Goal: Task Accomplishment & Management: Complete application form

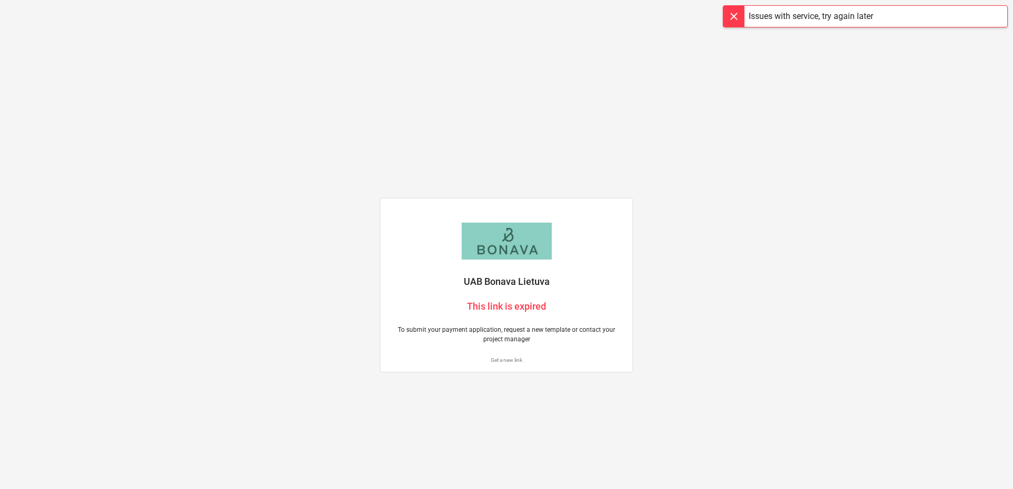
click at [493, 284] on p "UAB Bonava Lietuva" at bounding box center [506, 281] width 235 height 13
click at [507, 248] on div at bounding box center [507, 241] width 132 height 37
click at [514, 310] on p "This link is expired" at bounding box center [506, 306] width 235 height 13
click at [690, 266] on div "UAB Bonava Lietuva This link is expired To submit your payment application, req…" at bounding box center [506, 244] width 1013 height 489
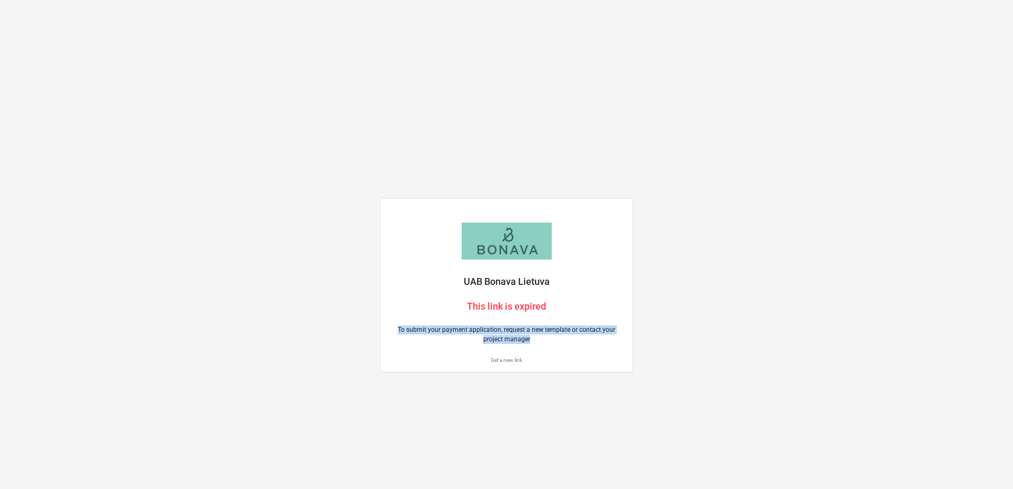
drag, startPoint x: 522, startPoint y: 339, endPoint x: 383, endPoint y: 324, distance: 140.1
click at [383, 324] on div "To submit your payment application, request a new template or contact your proj…" at bounding box center [507, 334] width 248 height 31
copy p "To submit your payment application, request a new template or contact your proj…"
